Goal: Task Accomplishment & Management: Manage account settings

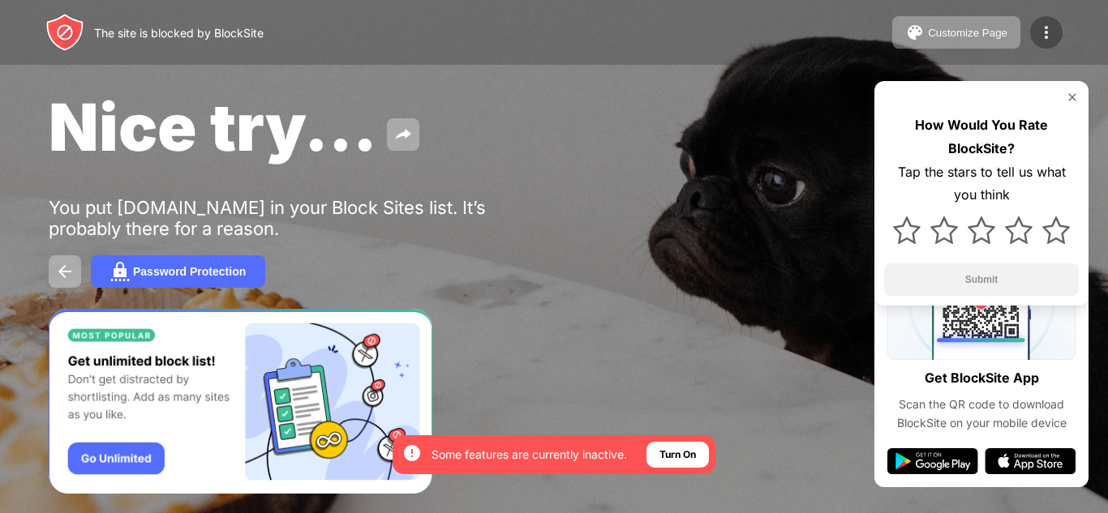
click at [1048, 28] on img at bounding box center [1045, 32] width 19 height 19
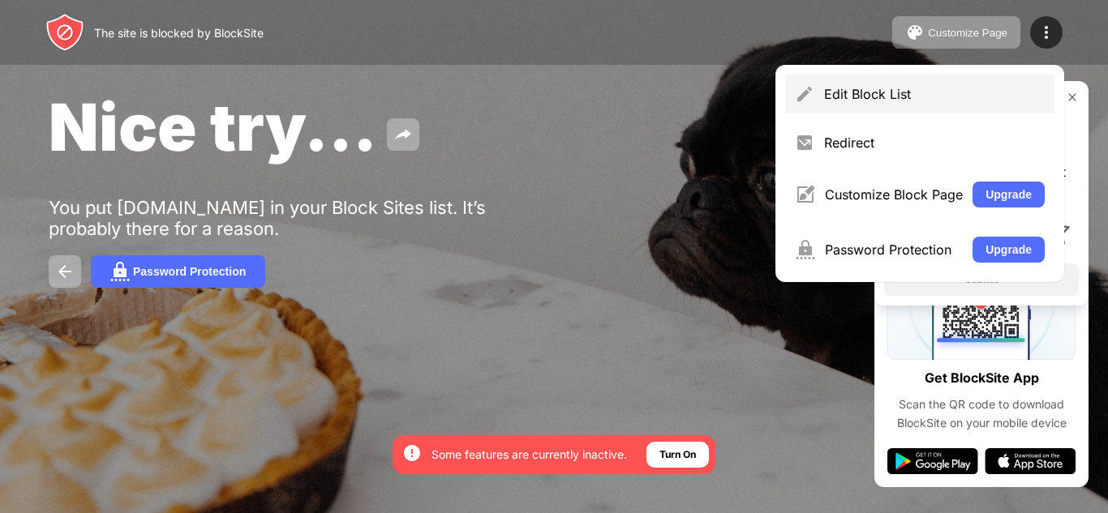
click at [908, 89] on div "Edit Block List" at bounding box center [934, 94] width 221 height 16
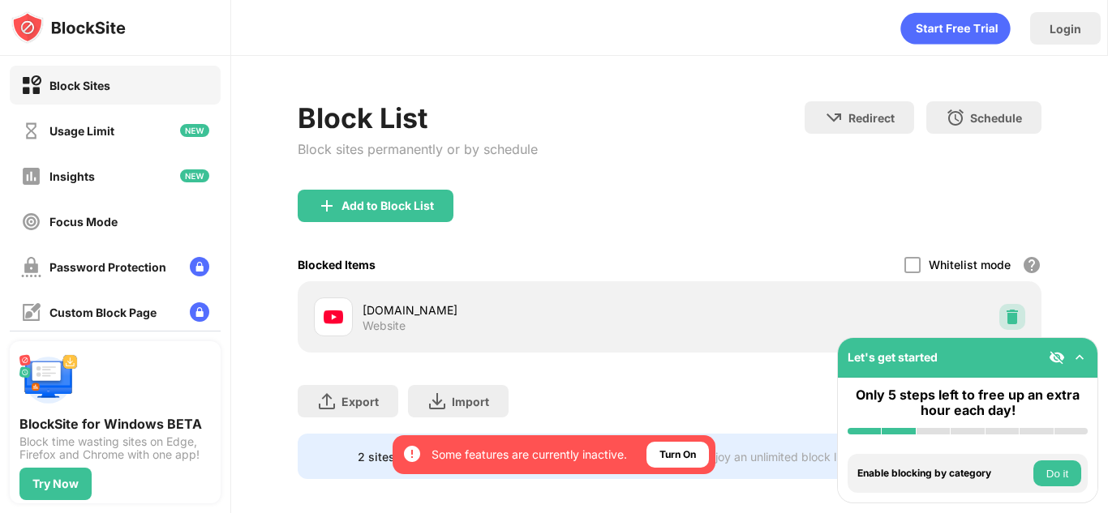
click at [1004, 317] on img at bounding box center [1012, 317] width 16 height 16
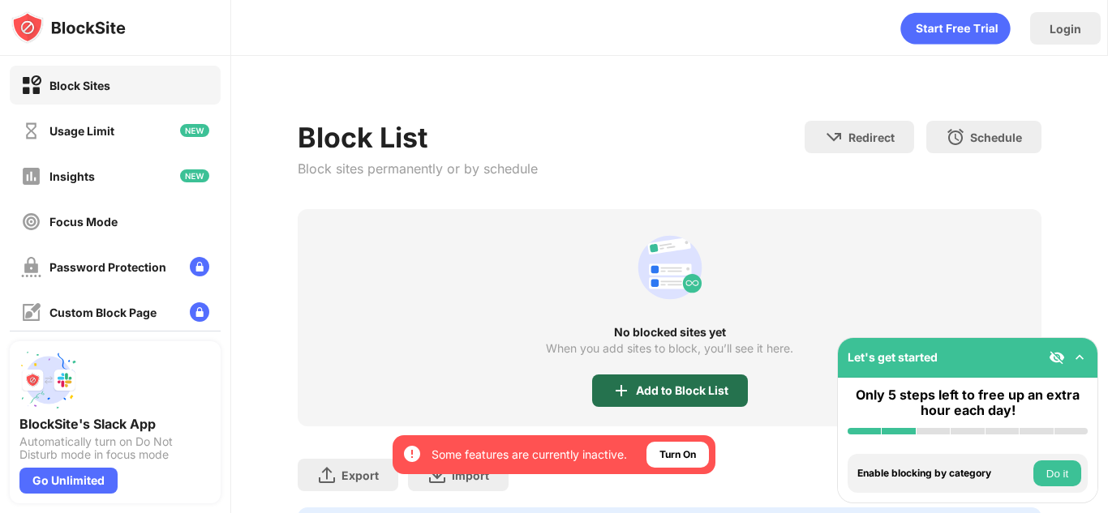
click at [672, 396] on div "Add to Block List" at bounding box center [682, 390] width 92 height 13
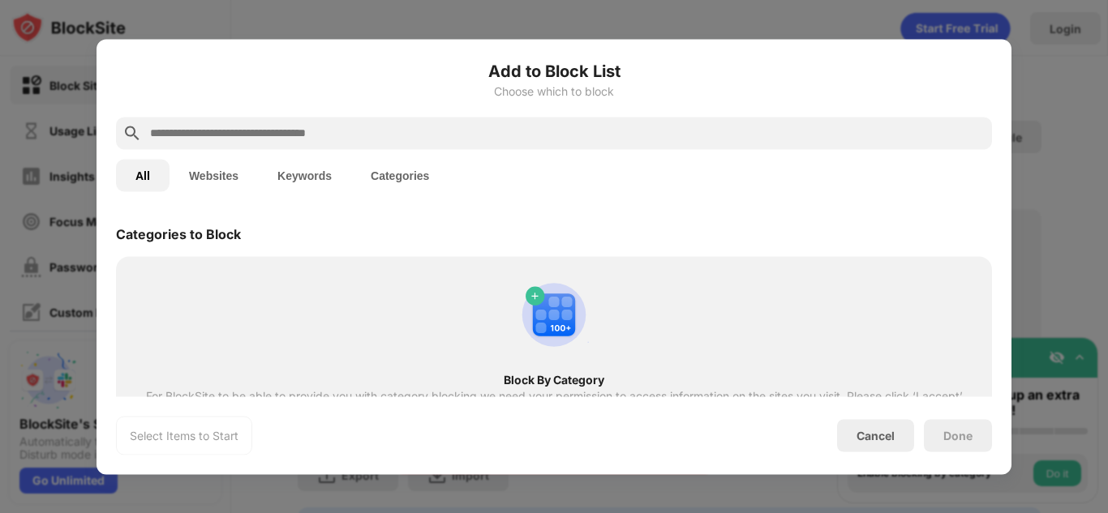
click at [388, 107] on div "Add to Block List Choose which to block" at bounding box center [554, 87] width 876 height 58
click at [388, 143] on div at bounding box center [554, 133] width 876 height 32
click at [367, 139] on input "text" at bounding box center [566, 132] width 837 height 19
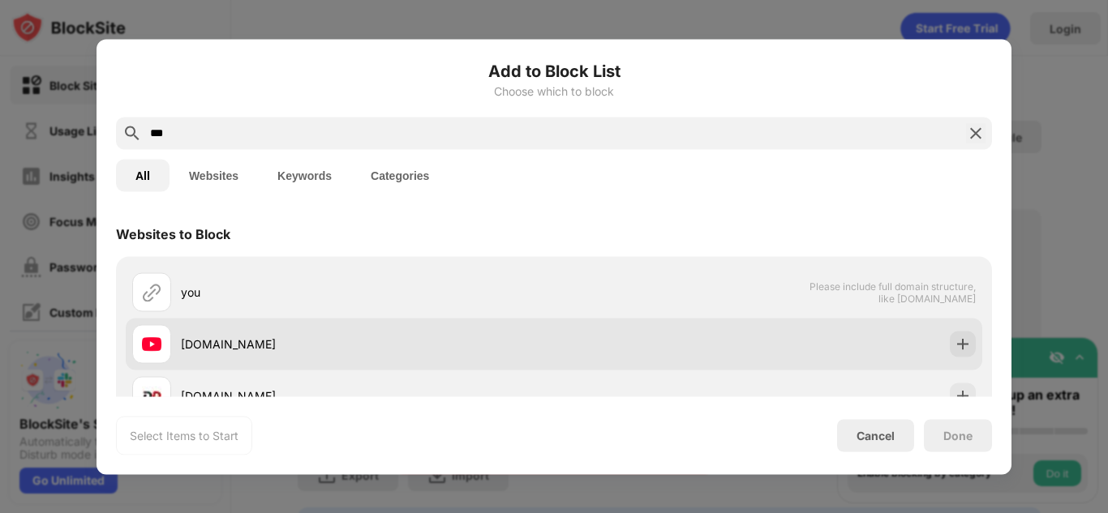
type input "***"
click at [961, 350] on div at bounding box center [963, 344] width 26 height 26
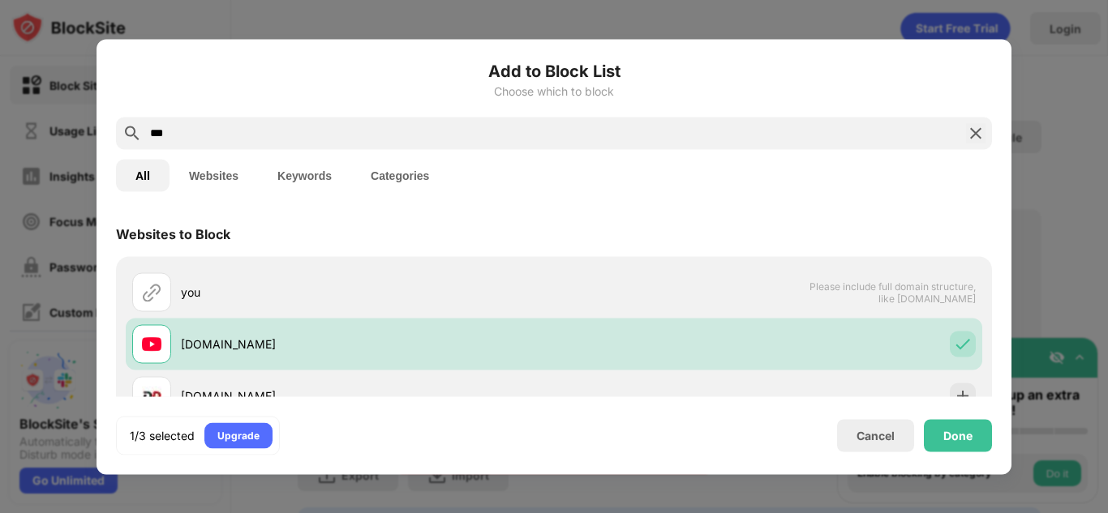
click at [966, 435] on div "Done" at bounding box center [957, 435] width 29 height 13
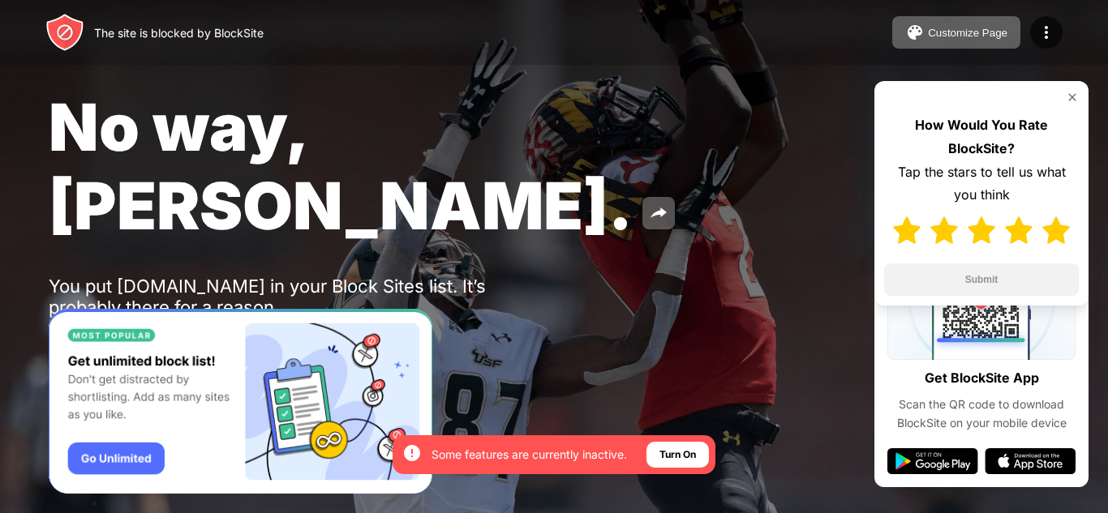
click at [1050, 219] on img at bounding box center [1056, 231] width 28 height 28
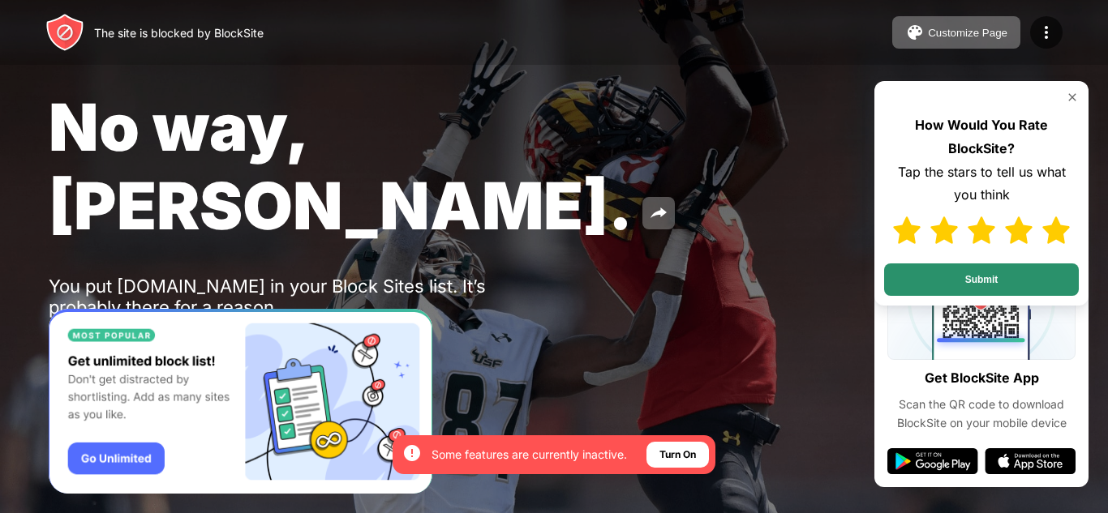
click at [1010, 288] on button "Submit" at bounding box center [981, 280] width 195 height 32
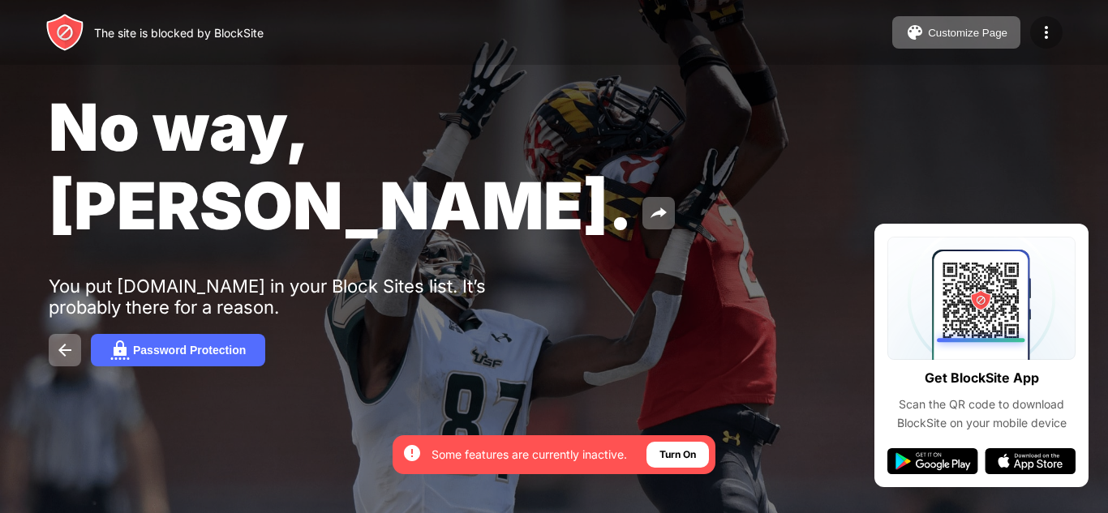
click at [1057, 24] on div at bounding box center [1046, 32] width 32 height 32
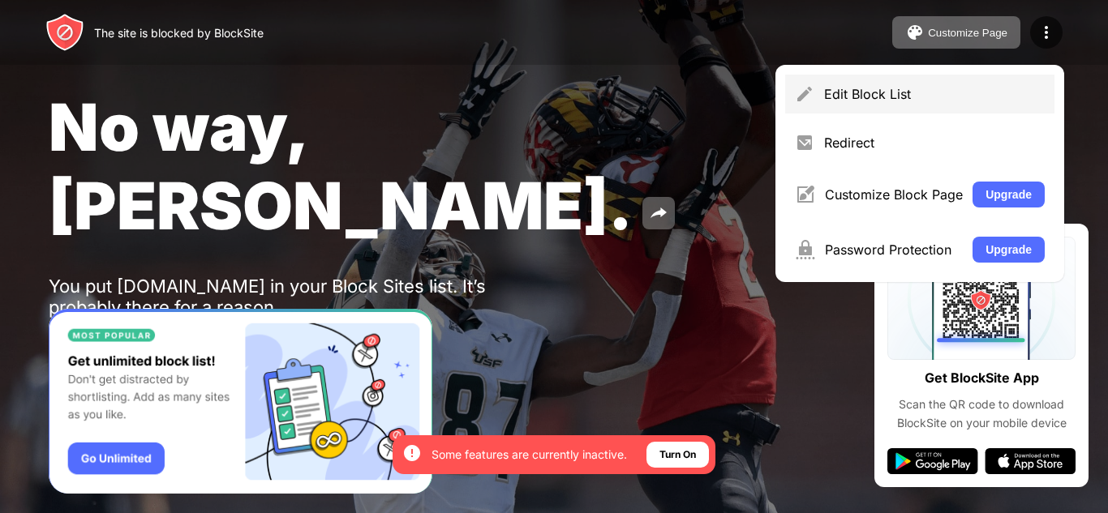
click at [937, 84] on div "Edit Block List" at bounding box center [919, 94] width 269 height 39
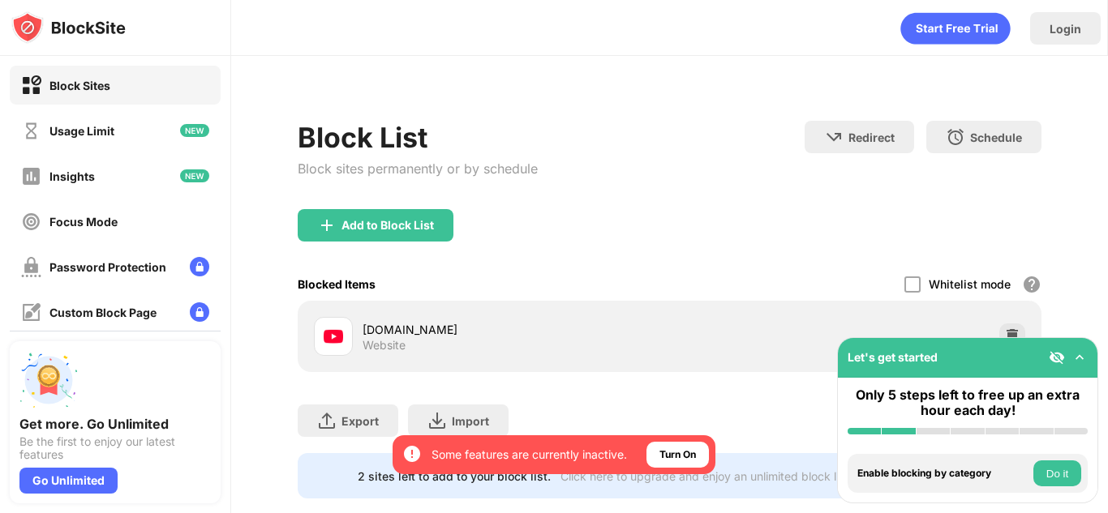
click at [1004, 324] on div at bounding box center [1012, 337] width 26 height 26
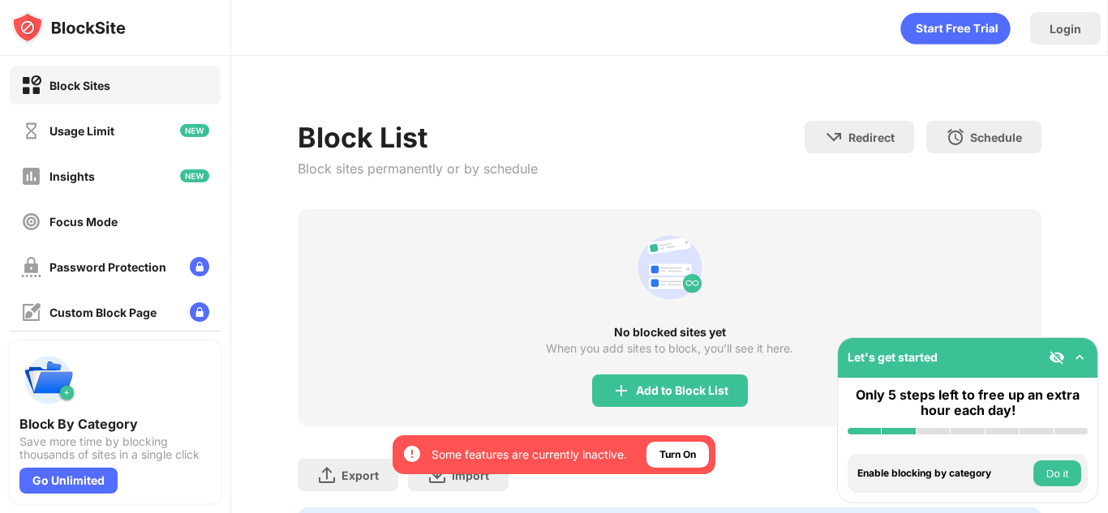
click at [723, 364] on div "No blocked sites yet When you add sites to block, you’ll see it here. Add to Bl…" at bounding box center [670, 317] width 744 height 217
click at [705, 391] on div "Add to Block List" at bounding box center [682, 390] width 92 height 13
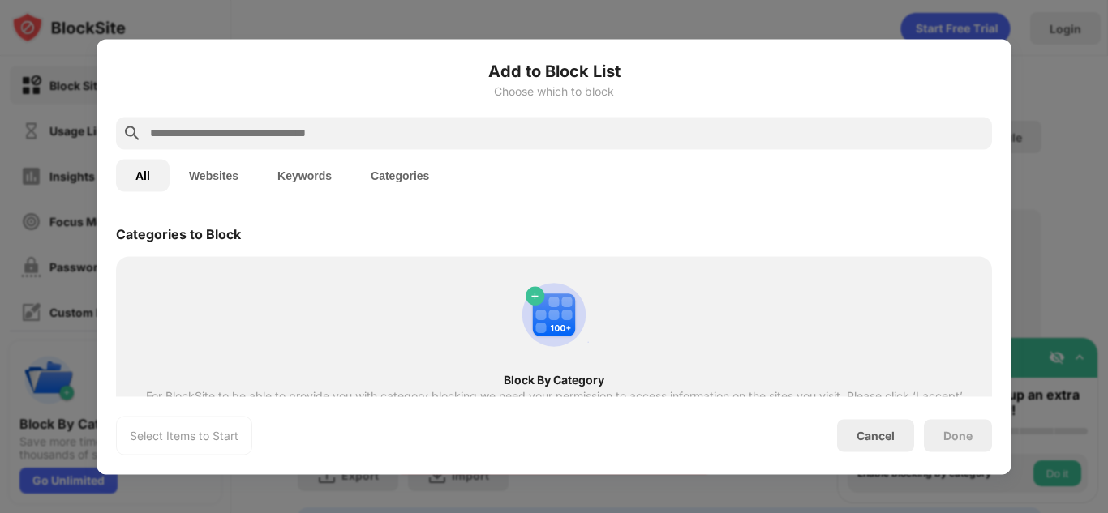
click at [200, 190] on button "Websites" at bounding box center [213, 175] width 88 height 32
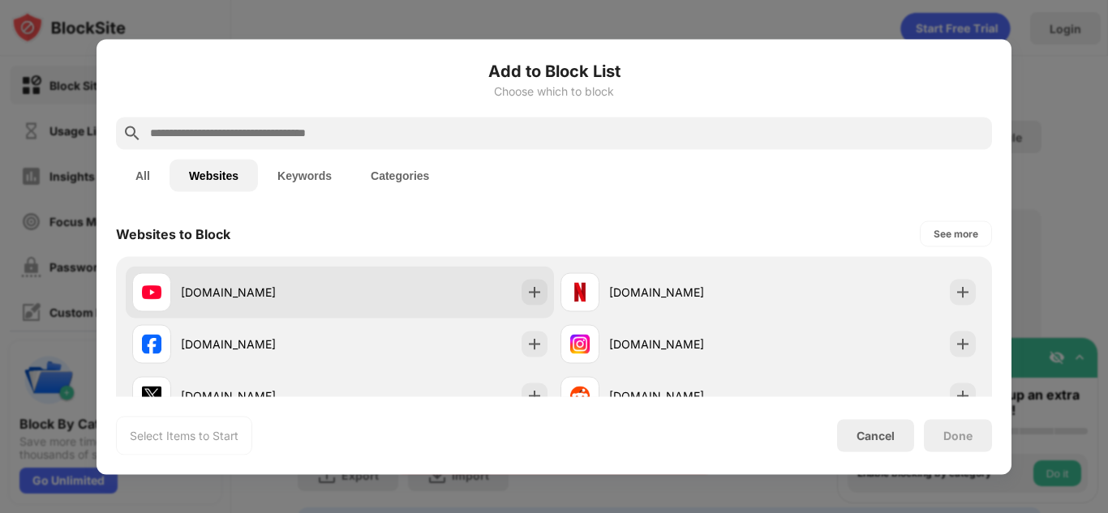
click at [255, 288] on div "[DOMAIN_NAME]" at bounding box center [260, 292] width 159 height 17
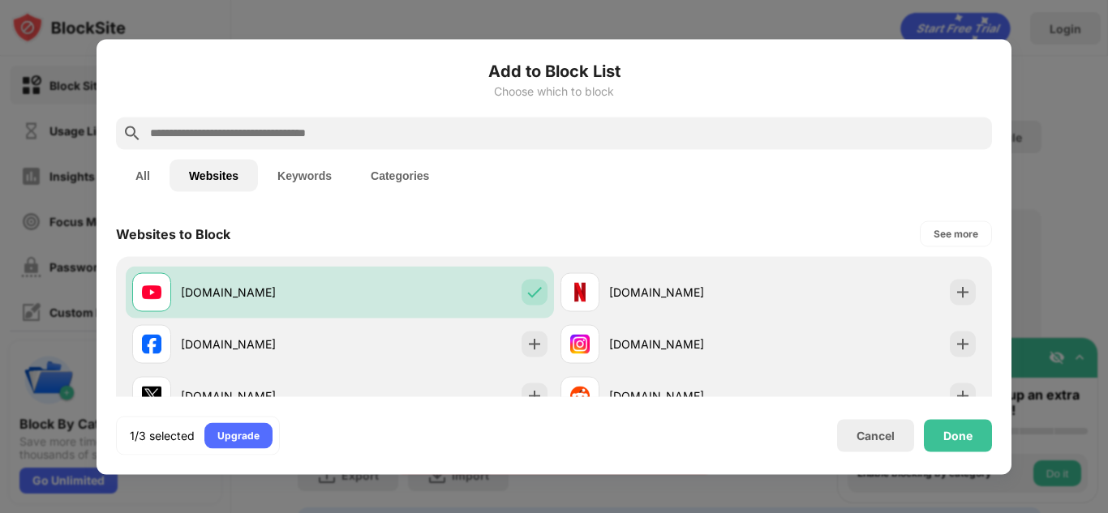
click at [959, 429] on div "Done" at bounding box center [957, 435] width 29 height 13
